Goal: Information Seeking & Learning: Learn about a topic

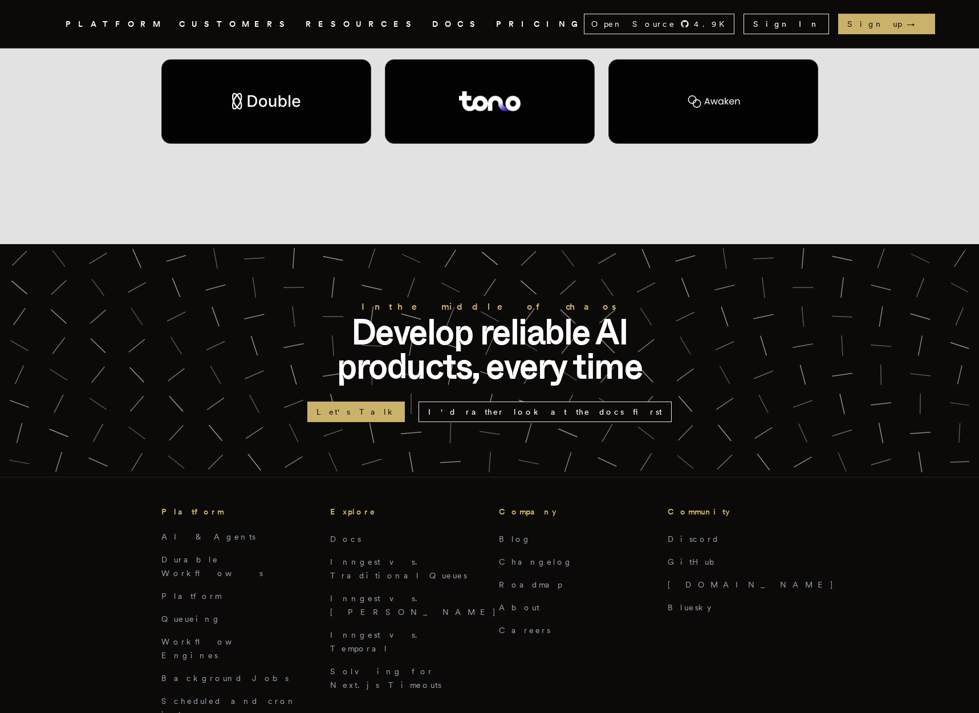
scroll to position [2536, 0]
drag, startPoint x: 113, startPoint y: 592, endPoint x: 147, endPoint y: 597, distance: 34.5
click at [114, 592] on div "Platform AI & Agents Durable Workflows Platform Queueing Workflow Engines Backg…" at bounding box center [489, 599] width 942 height 244
click at [167, 673] on link "Background Jobs" at bounding box center [224, 677] width 127 height 9
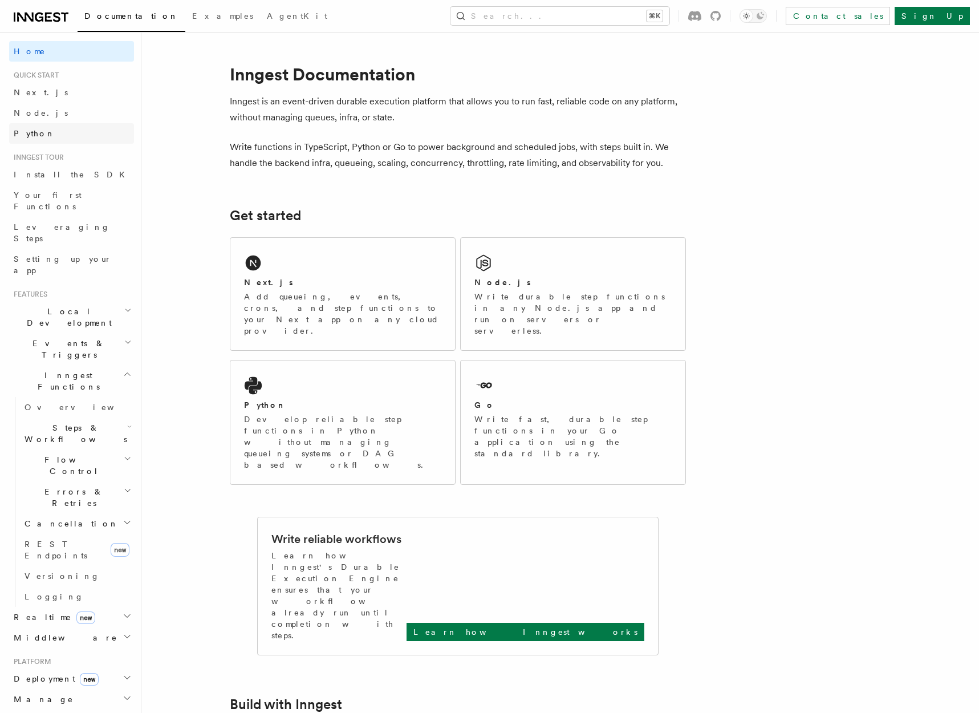
click at [26, 130] on span "Python" at bounding box center [35, 133] width 42 height 9
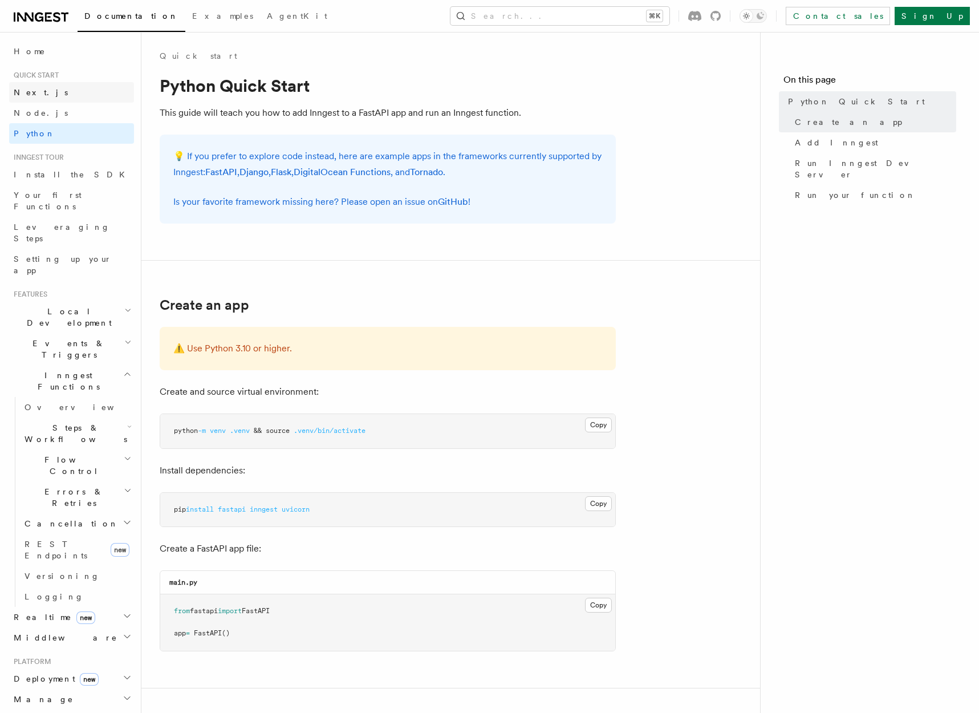
click at [25, 93] on span "Next.js" at bounding box center [41, 92] width 54 height 9
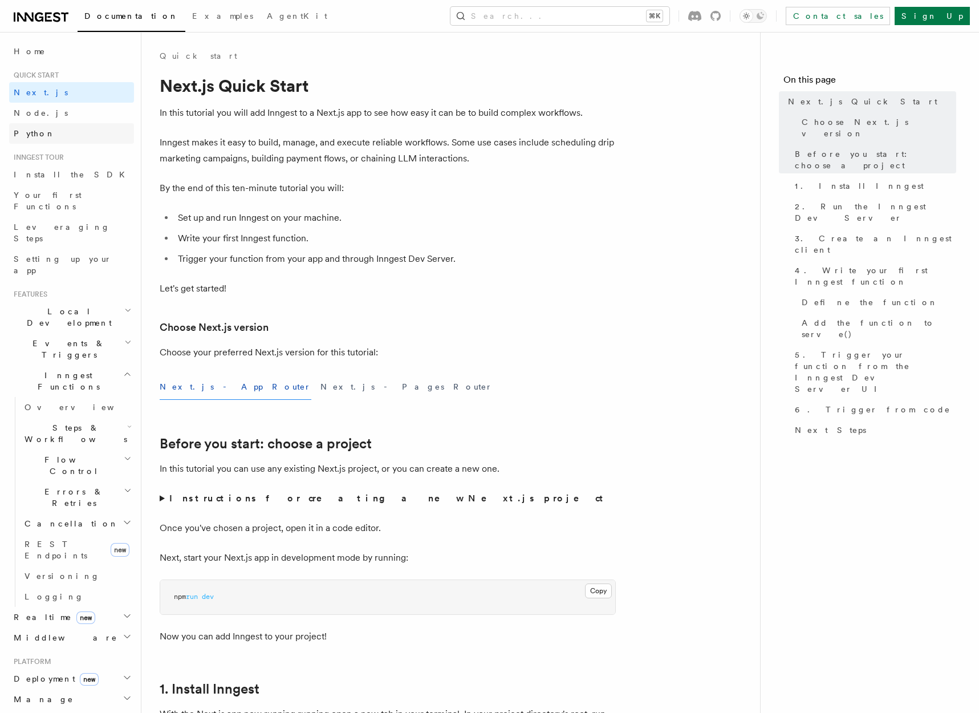
click at [34, 132] on span "Python" at bounding box center [35, 133] width 42 height 9
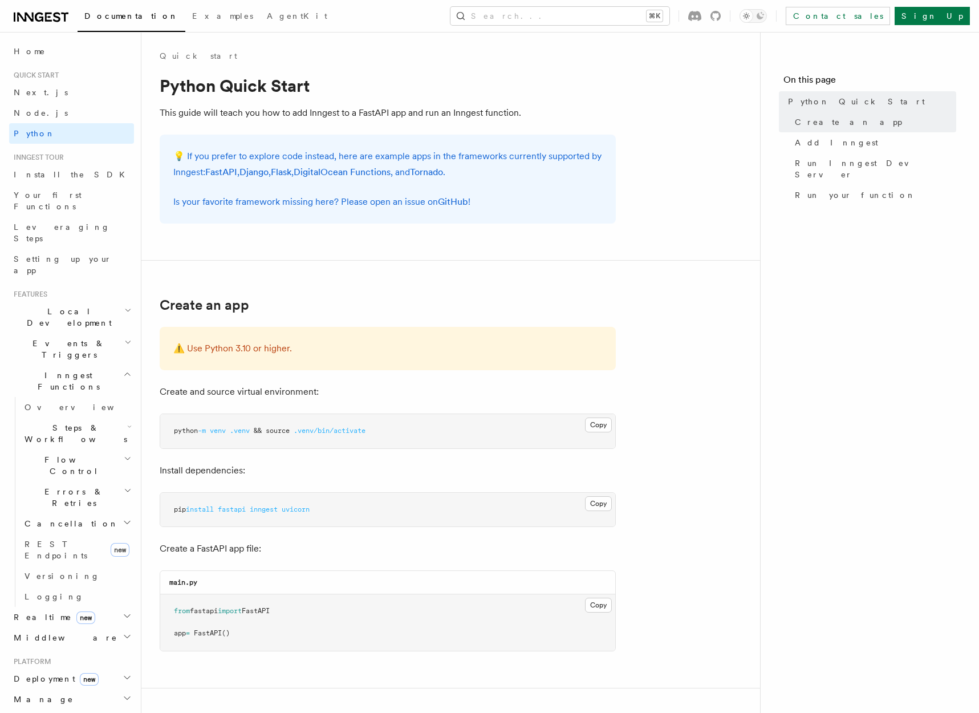
scroll to position [155, 0]
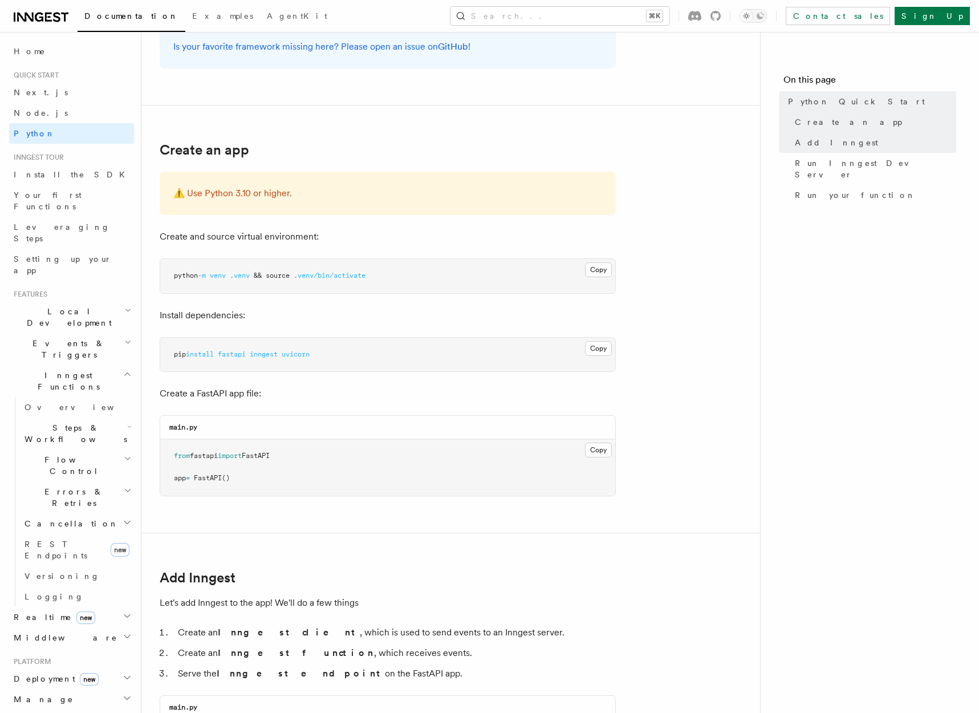
click at [86, 422] on span "Steps & Workflows" at bounding box center [73, 433] width 107 height 23
click at [68, 455] on span "Overview" at bounding box center [93, 459] width 117 height 9
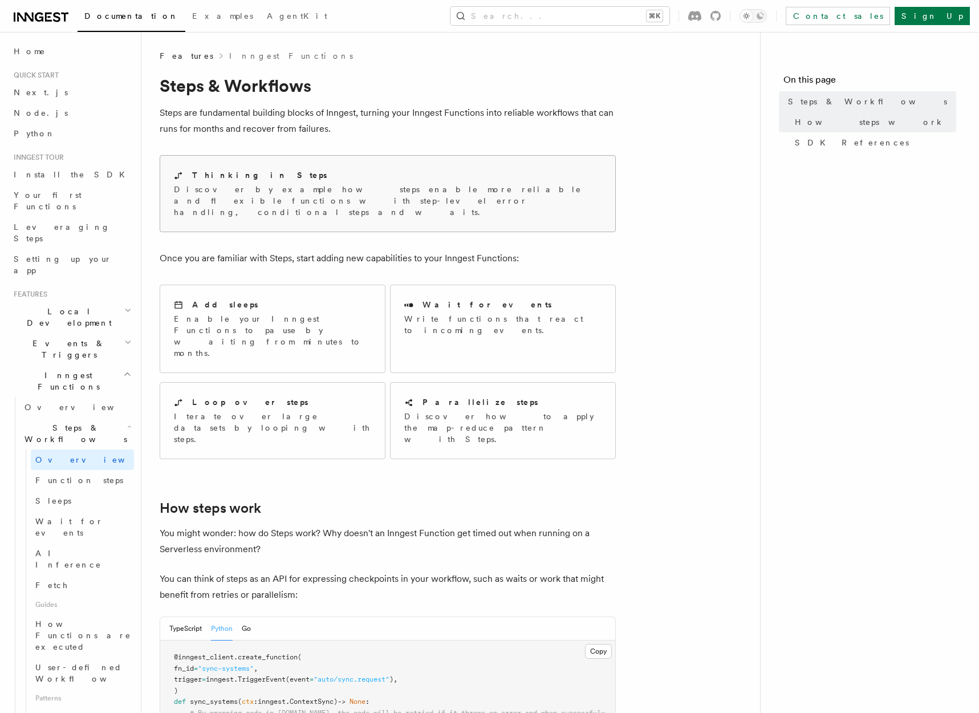
click at [390, 172] on div "Thinking in Steps" at bounding box center [388, 175] width 428 height 12
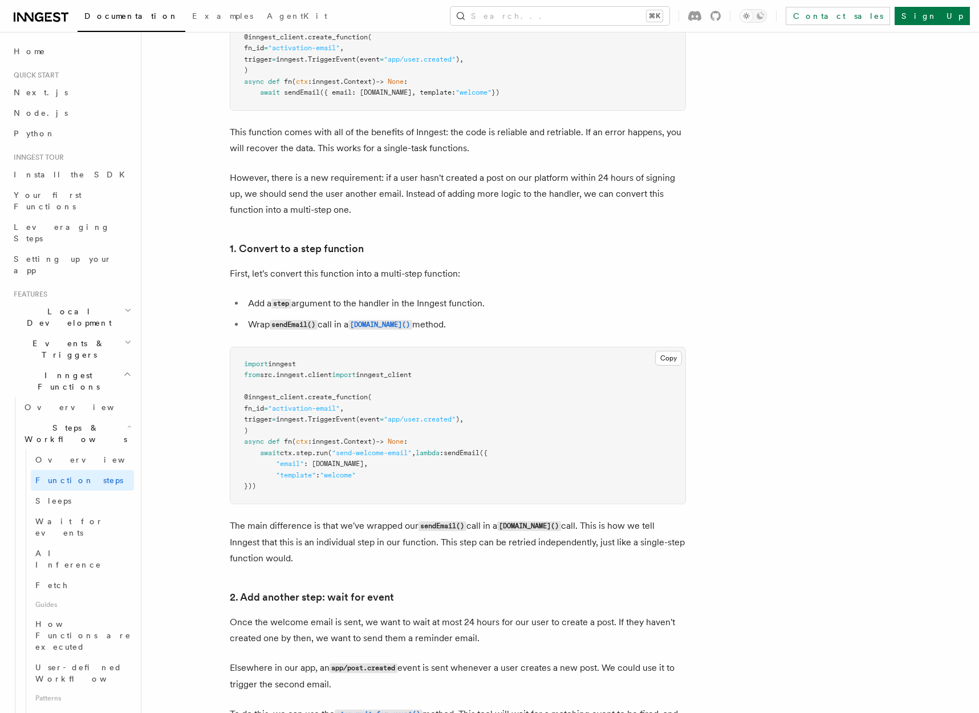
scroll to position [593, 0]
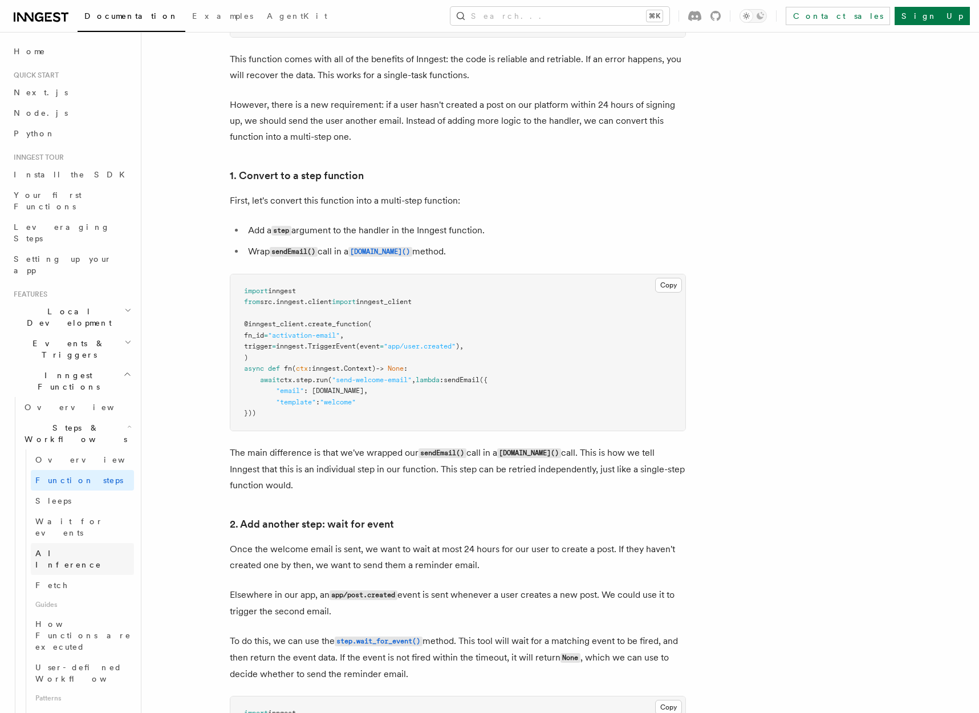
click at [66, 548] on span "AI Inference" at bounding box center [68, 558] width 66 height 21
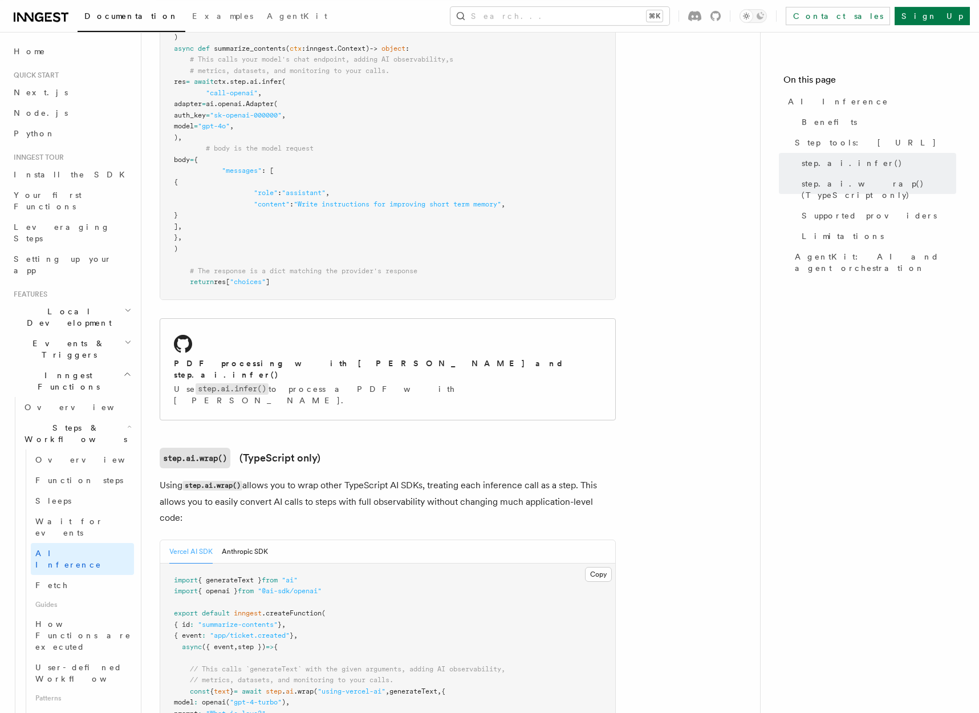
scroll to position [812, 0]
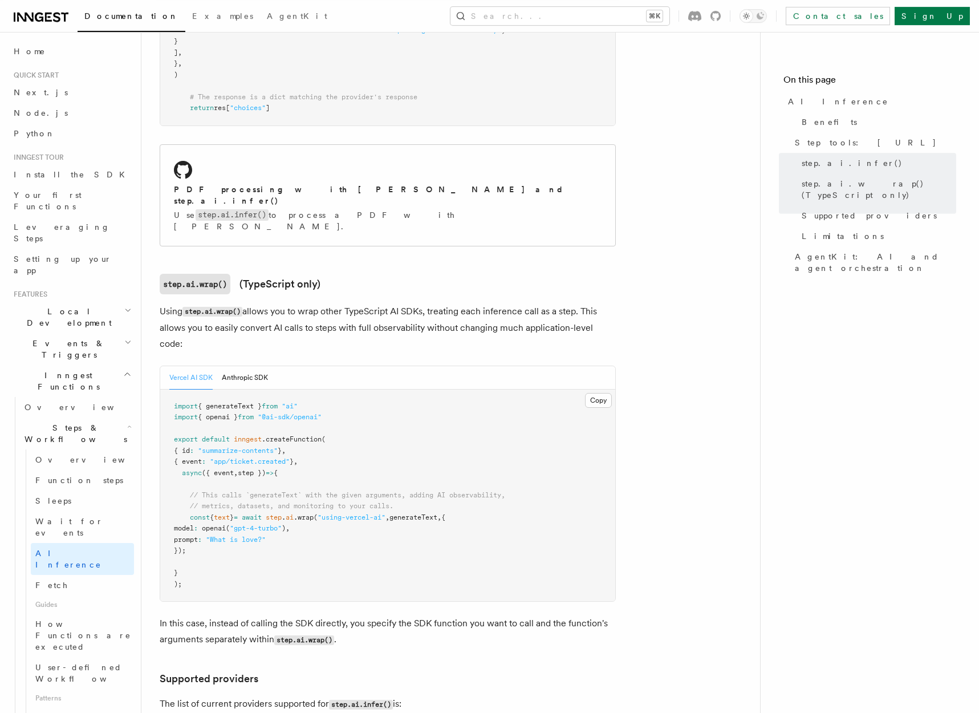
scroll to position [976, 0]
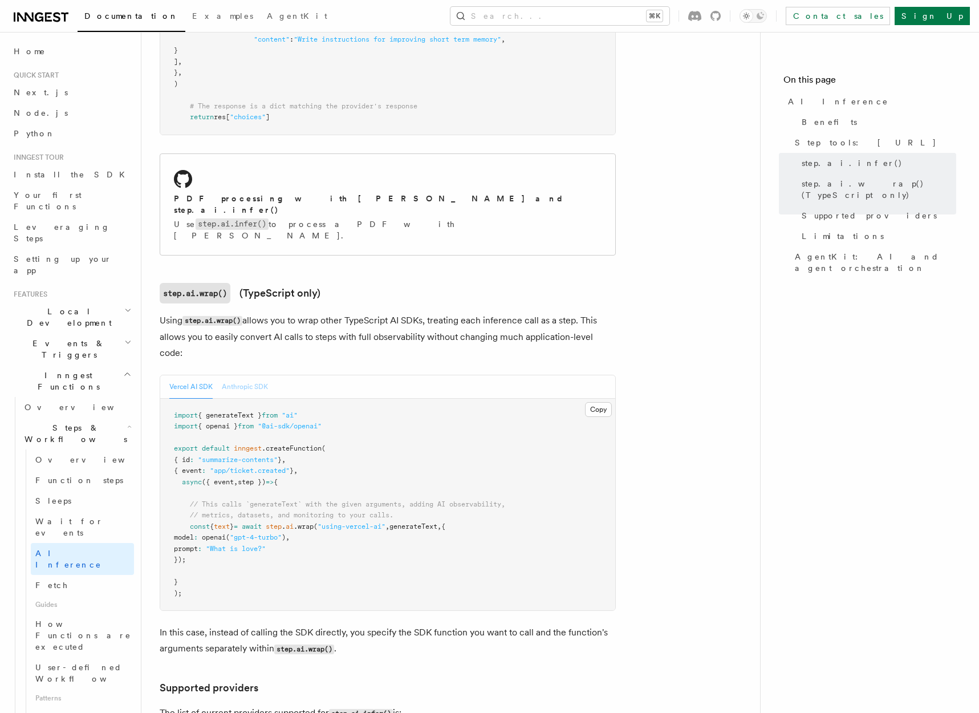
click at [249, 375] on button "Anthropic SDK" at bounding box center [245, 386] width 46 height 23
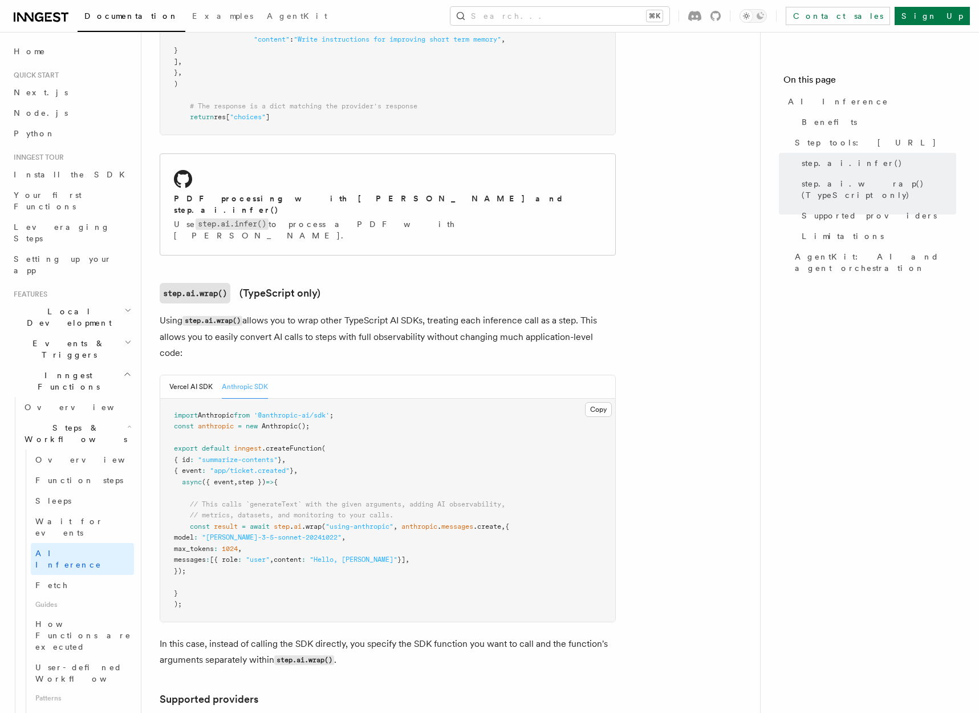
drag, startPoint x: 194, startPoint y: 352, endPoint x: 249, endPoint y: 356, distance: 54.9
click at [194, 375] on button "Vercel AI SDK" at bounding box center [190, 386] width 43 height 23
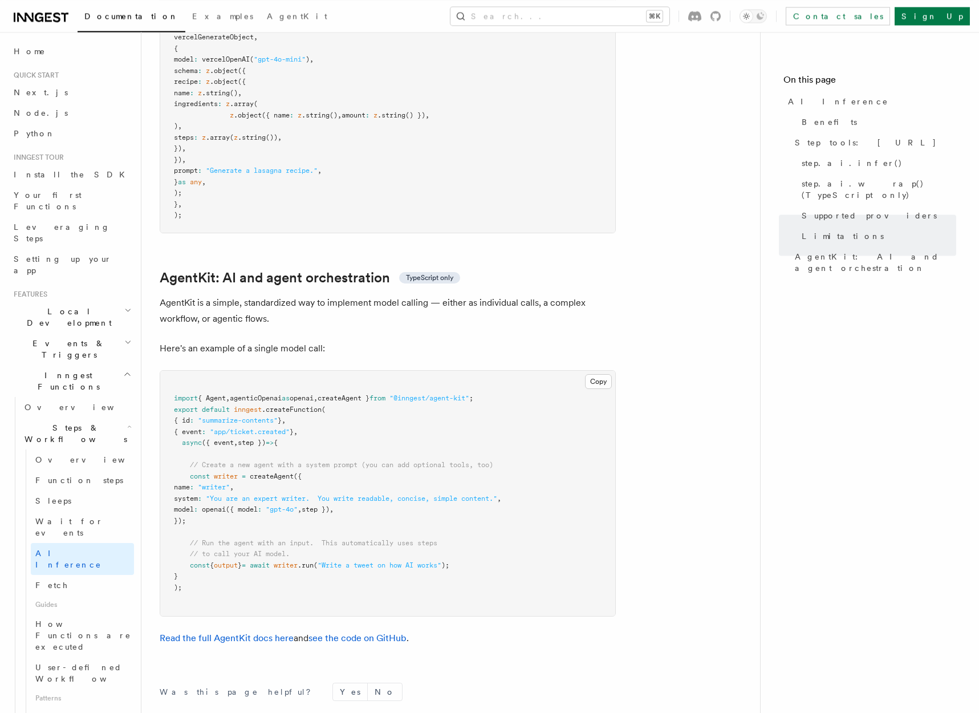
scroll to position [3363, 0]
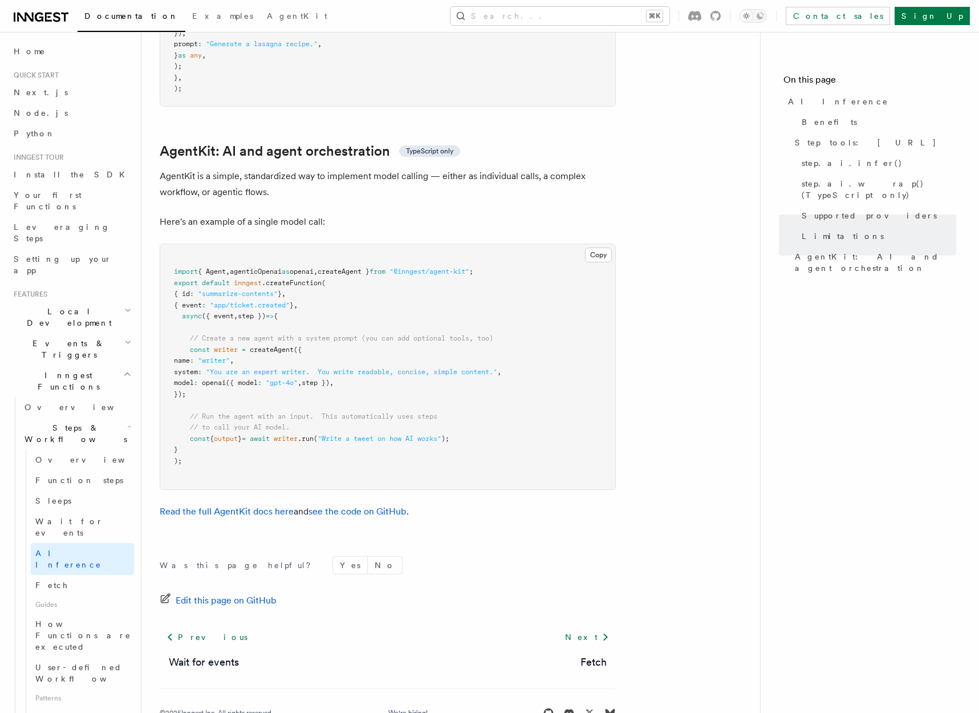
click at [318, 168] on p "AgentKit is a simple, standardized way to implement model calling — either as i…" at bounding box center [388, 184] width 456 height 32
click at [350, 168] on p "AgentKit is a simple, standardized way to implement model calling — either as i…" at bounding box center [388, 184] width 456 height 32
click at [412, 214] on p "Here's an example of a single model call:" at bounding box center [388, 222] width 456 height 16
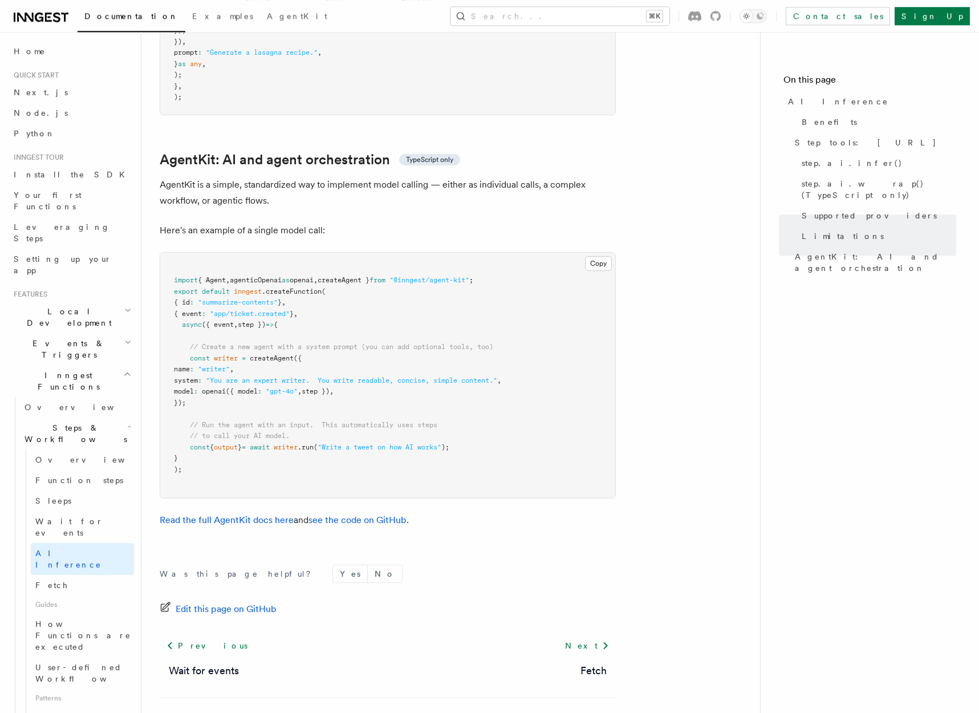
scroll to position [3354, 0]
